Goal: Information Seeking & Learning: Learn about a topic

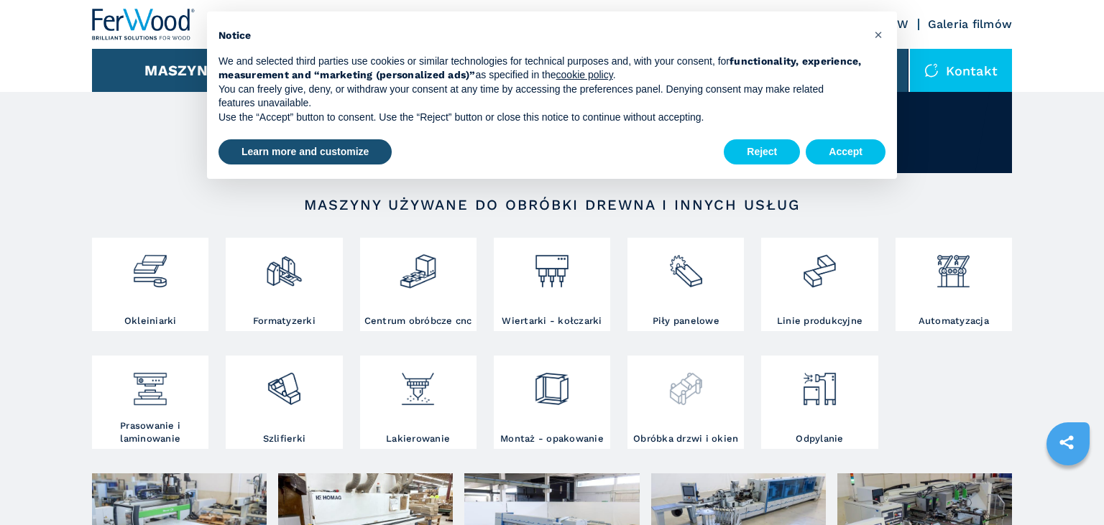
scroll to position [152, 0]
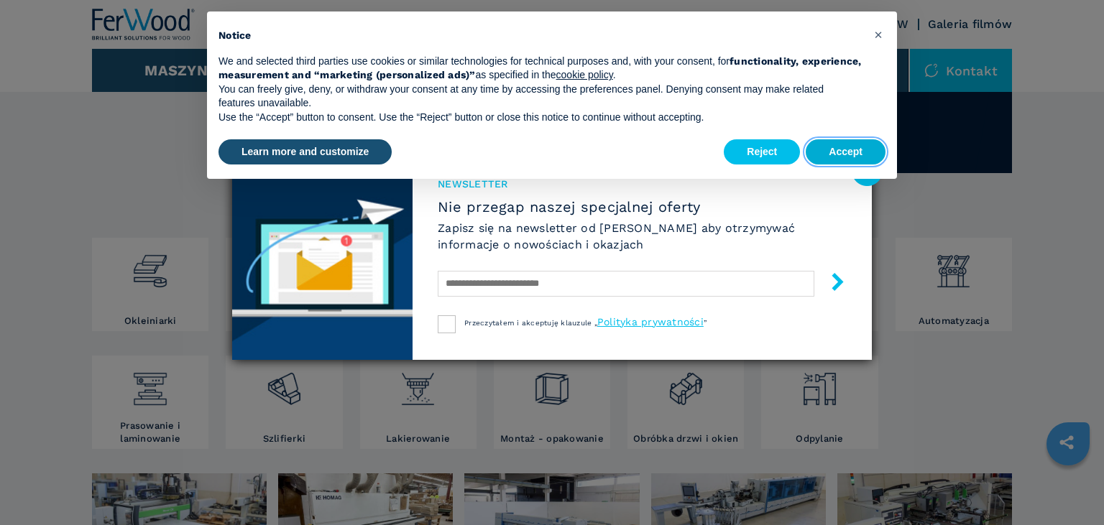
click at [850, 151] on button "Accept" at bounding box center [846, 152] width 80 height 26
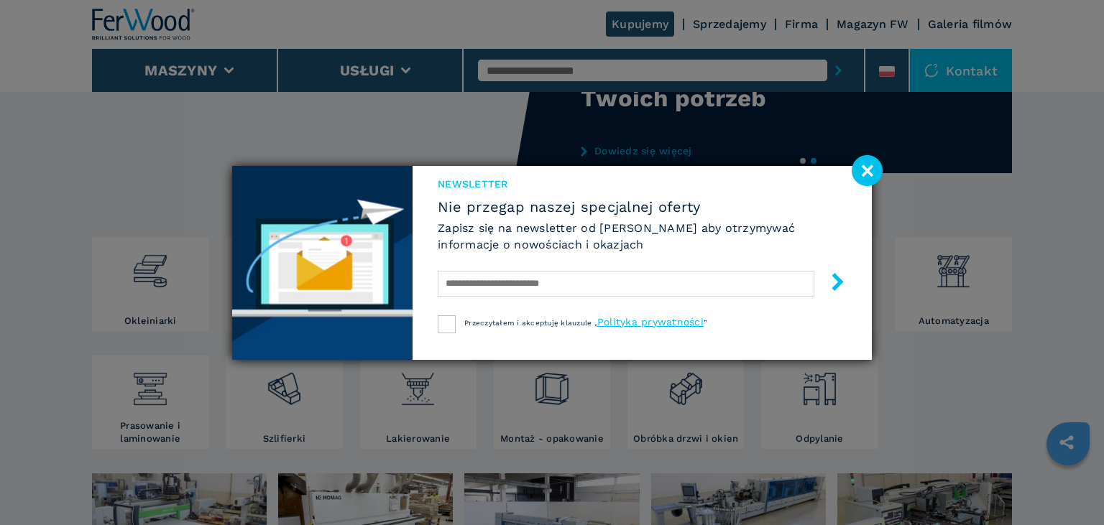
click at [867, 170] on image at bounding box center [867, 170] width 31 height 31
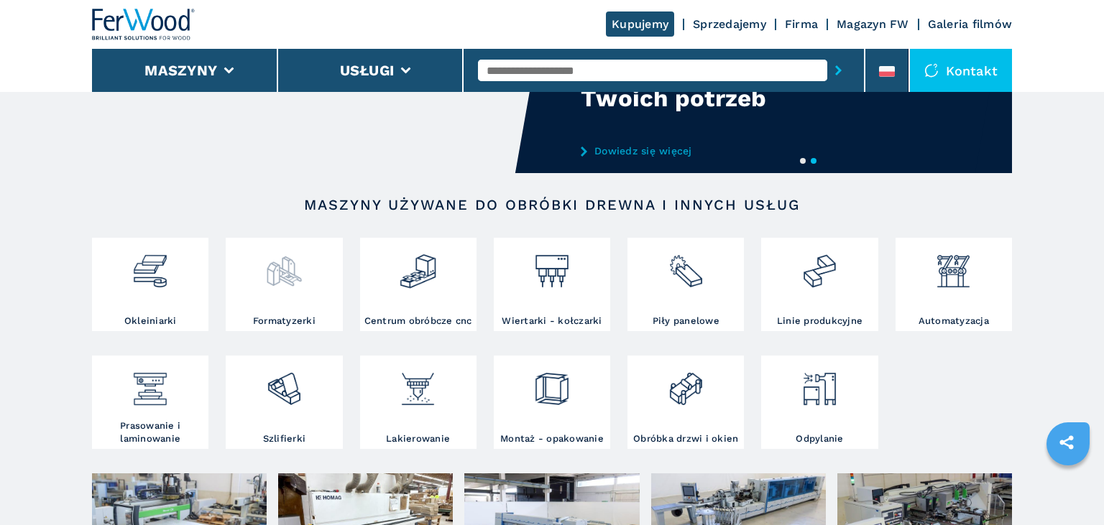
click at [286, 295] on div at bounding box center [283, 277] width 109 height 73
click at [298, 322] on h3 "Formatyzerki" at bounding box center [284, 321] width 63 height 13
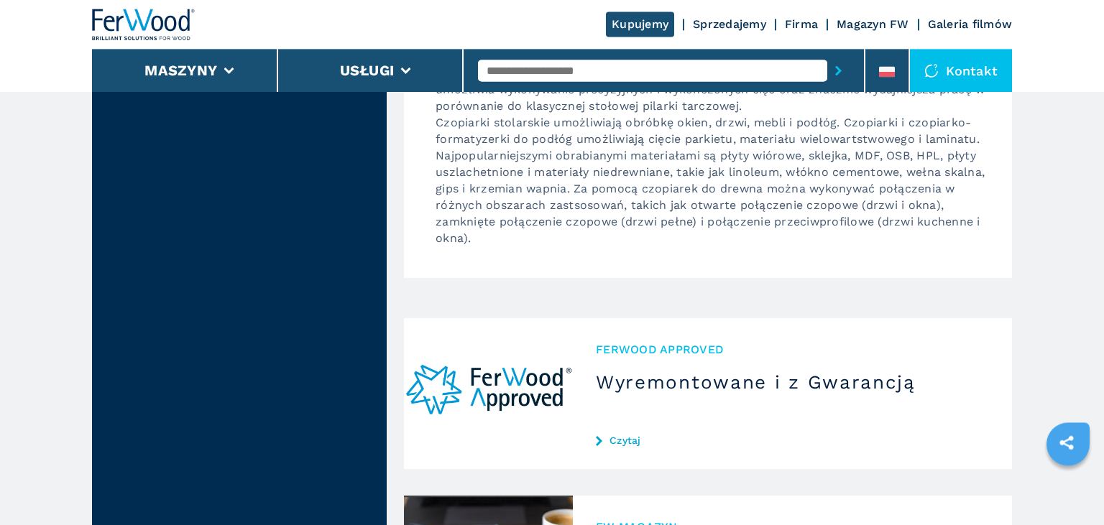
scroll to position [1606, 0]
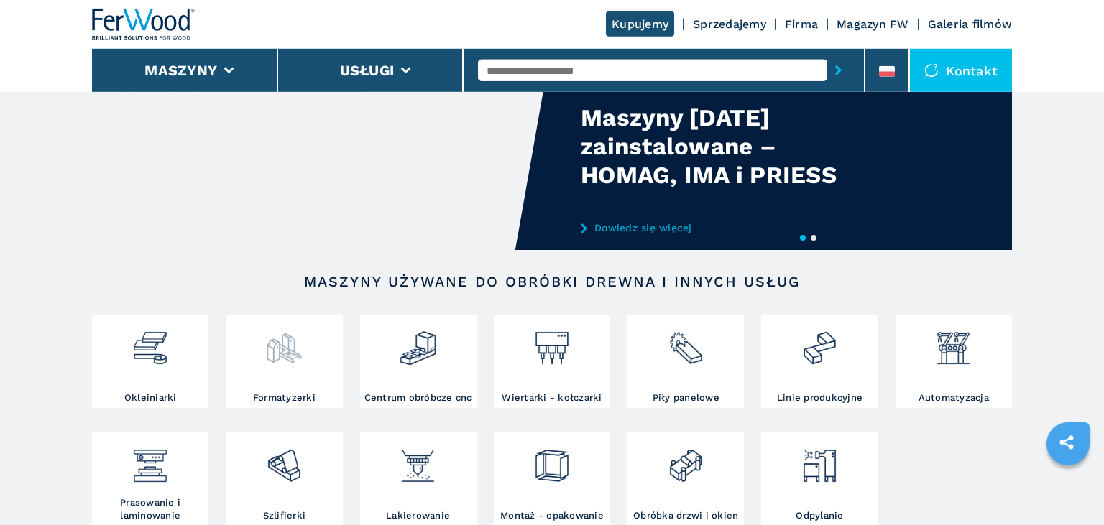
scroll to position [75, 0]
click at [300, 378] on div at bounding box center [283, 354] width 109 height 73
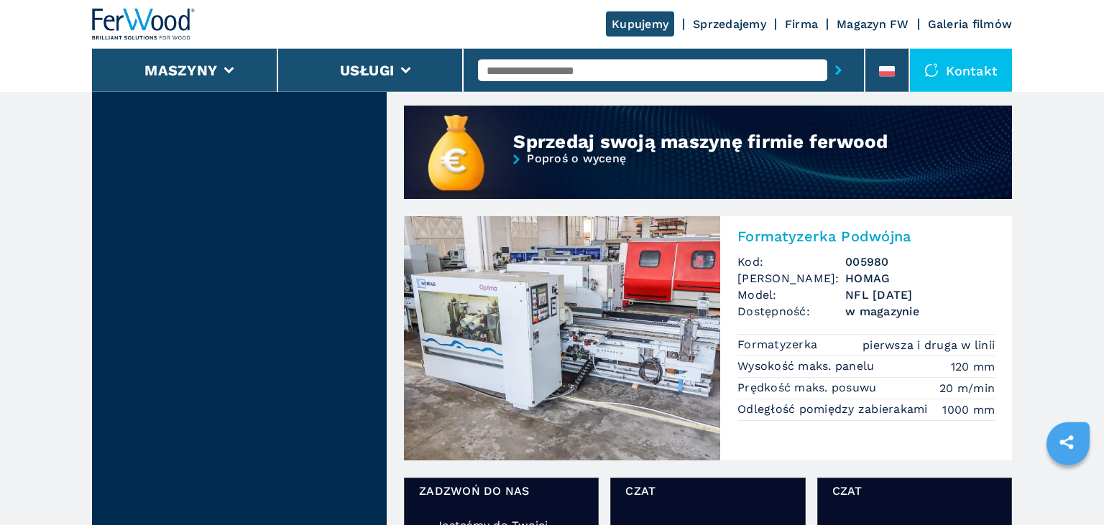
scroll to position [1138, 0]
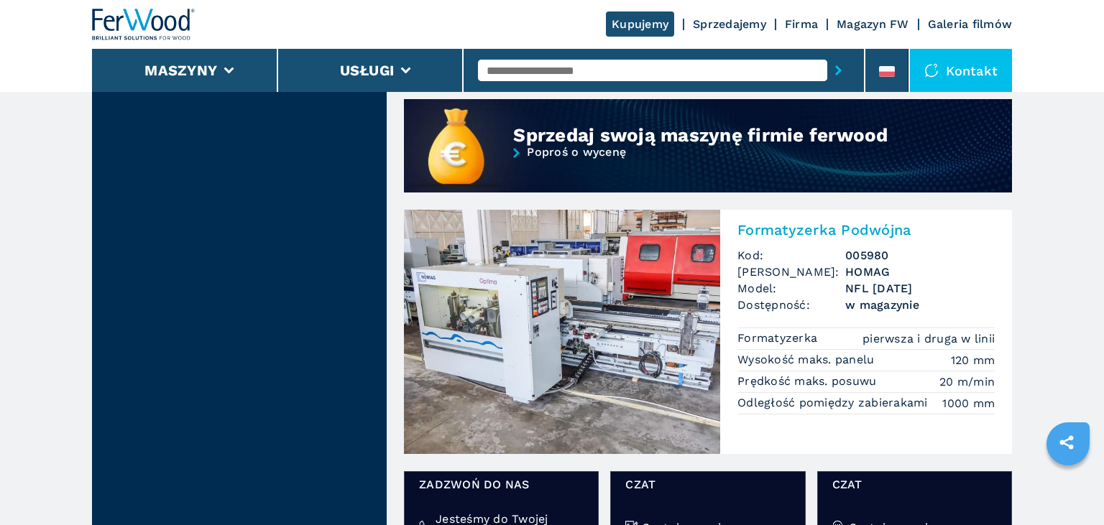
click at [627, 318] on img at bounding box center [562, 332] width 316 height 244
click at [623, 345] on img at bounding box center [562, 332] width 316 height 244
click at [839, 234] on h2 "Formatyzerka Podwójna" at bounding box center [865, 229] width 257 height 17
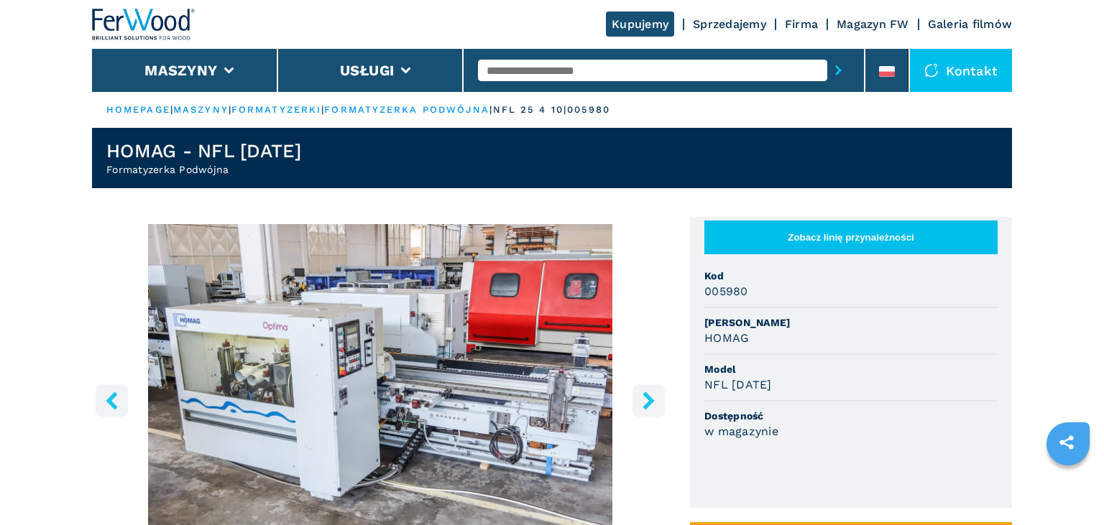
click at [649, 401] on icon "right-button" at bounding box center [648, 401] width 11 height 18
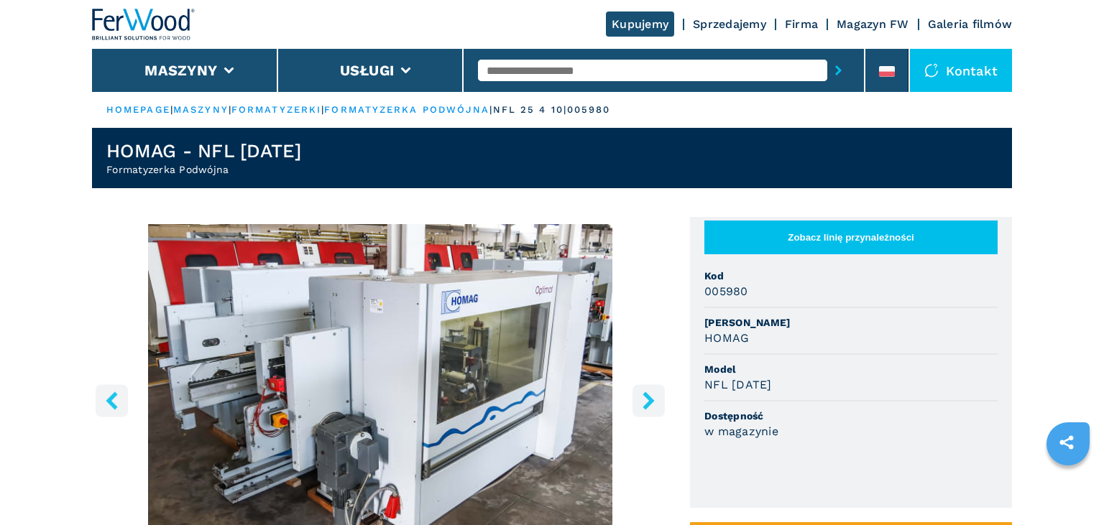
click at [649, 401] on icon "right-button" at bounding box center [648, 401] width 11 height 18
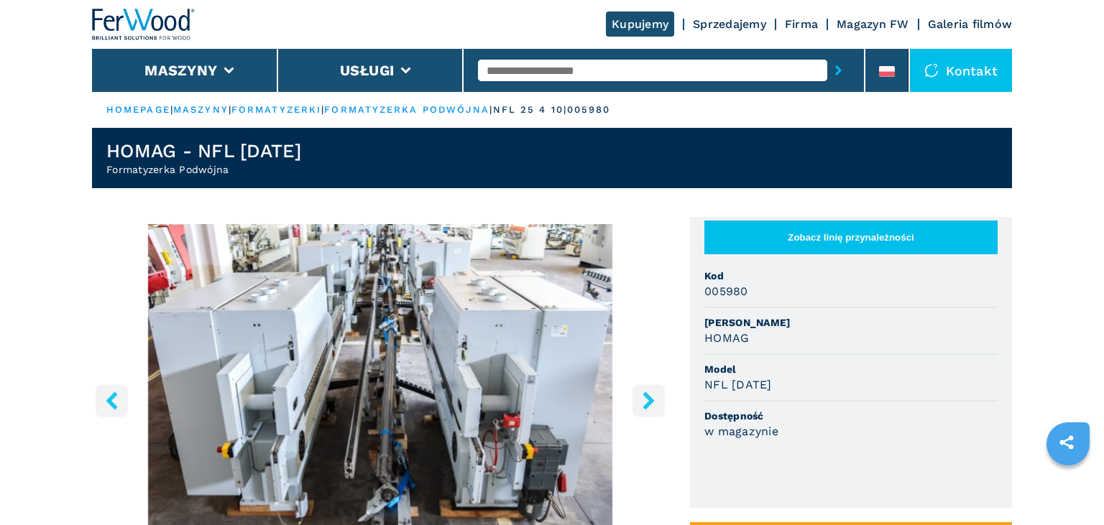
click at [649, 401] on icon "right-button" at bounding box center [648, 401] width 11 height 18
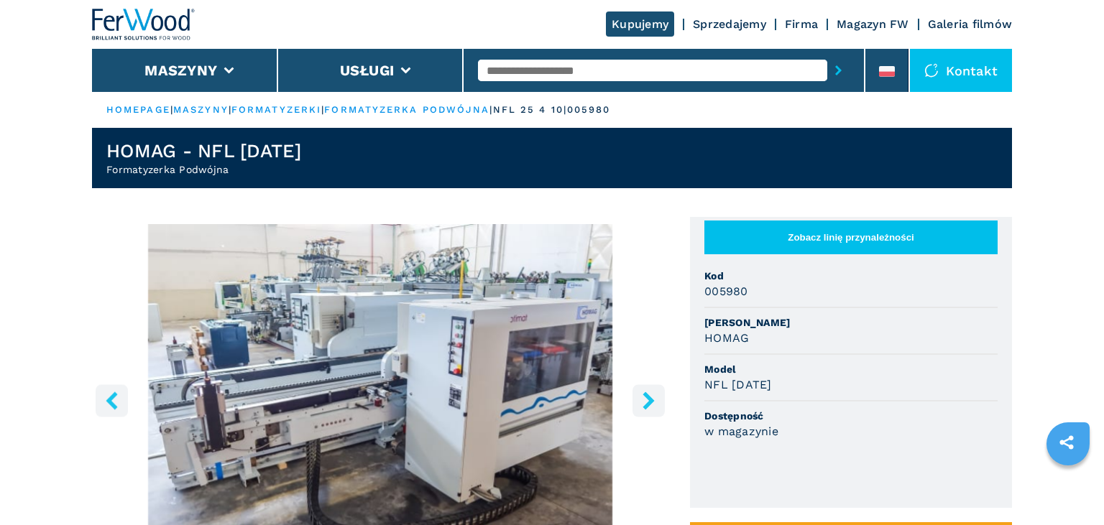
click at [649, 401] on icon "right-button" at bounding box center [648, 401] width 11 height 18
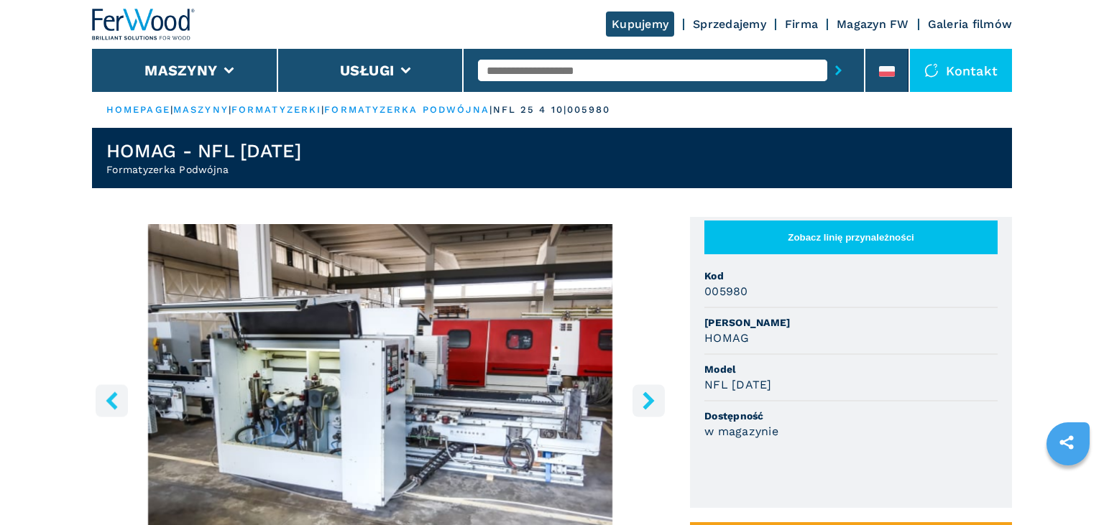
click at [649, 401] on icon "right-button" at bounding box center [648, 401] width 11 height 18
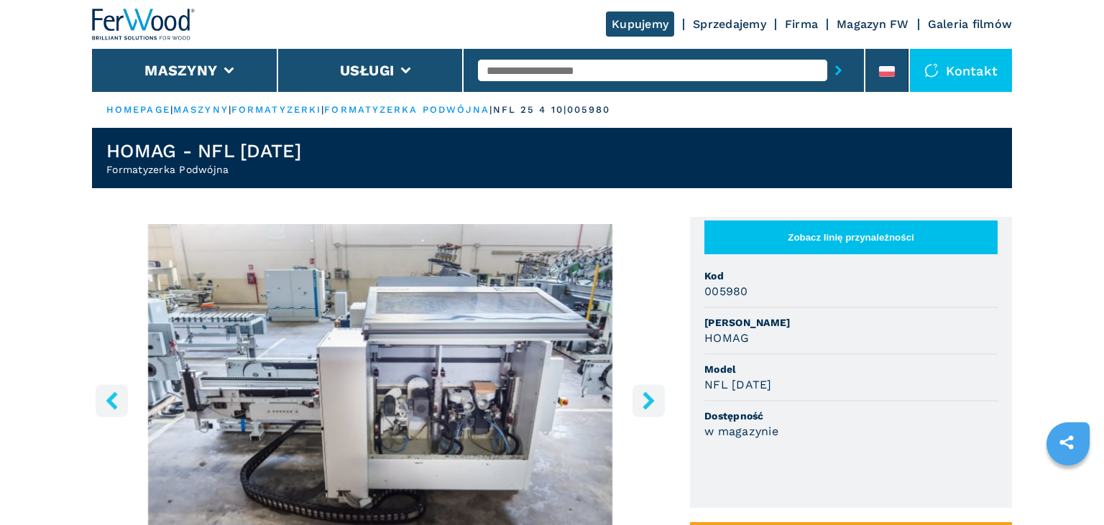
click at [649, 401] on icon "right-button" at bounding box center [648, 401] width 11 height 18
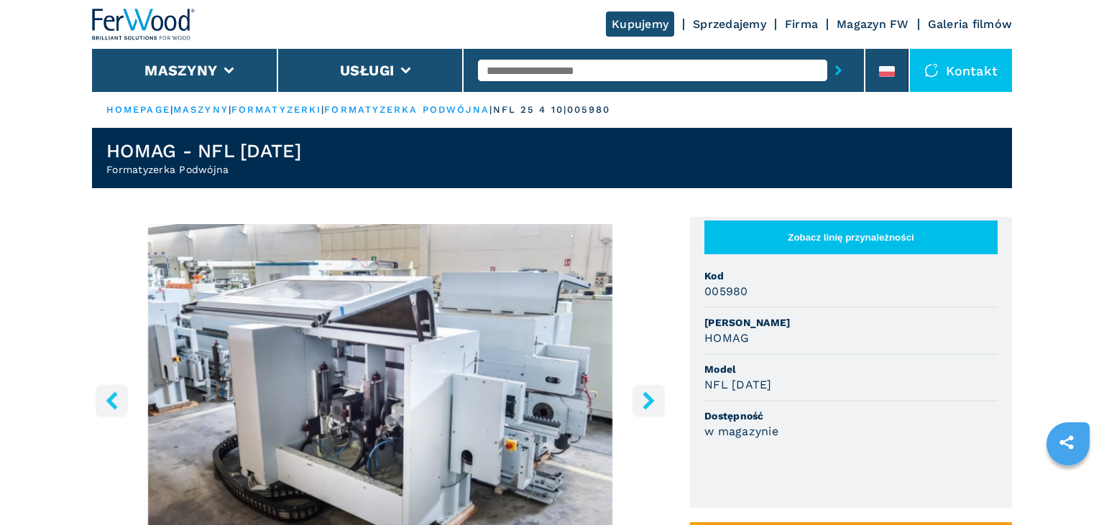
click at [649, 401] on icon "right-button" at bounding box center [648, 401] width 11 height 18
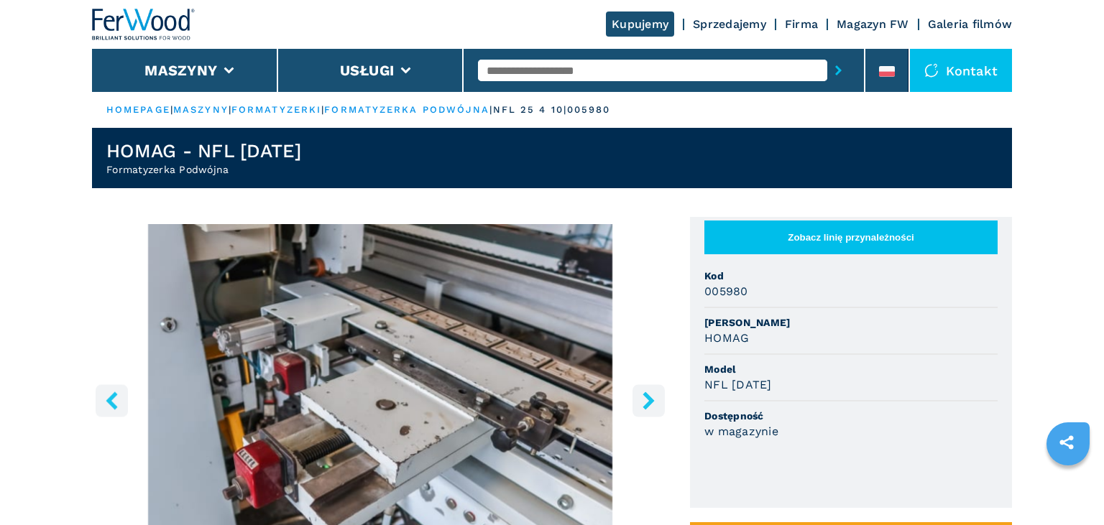
click at [649, 401] on icon "right-button" at bounding box center [648, 401] width 11 height 18
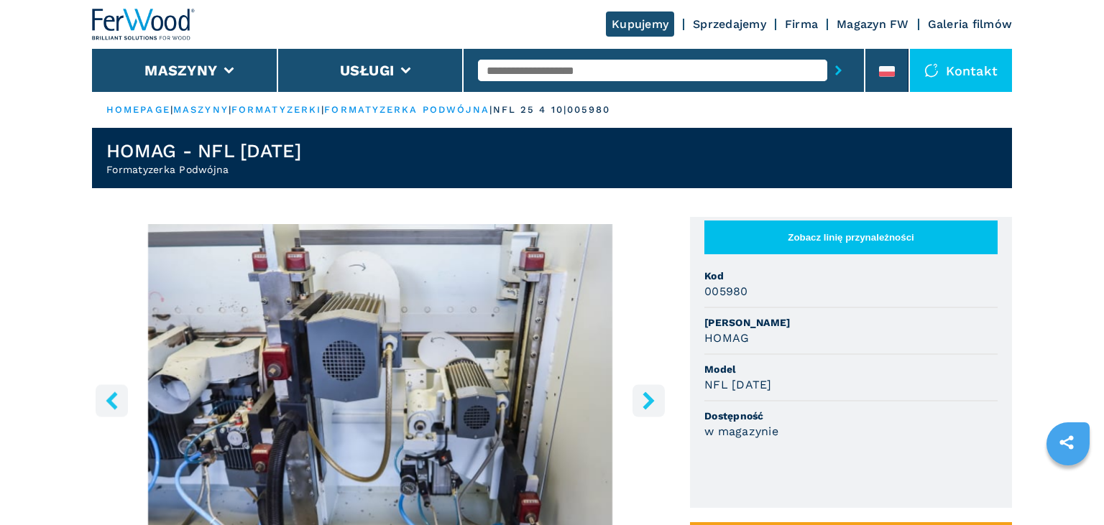
click at [649, 401] on icon "right-button" at bounding box center [648, 401] width 11 height 18
